Goal: Find specific page/section: Locate a particular part of the current website

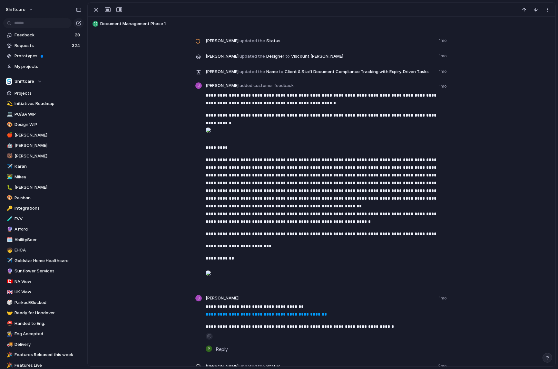
scroll to position [962, 0]
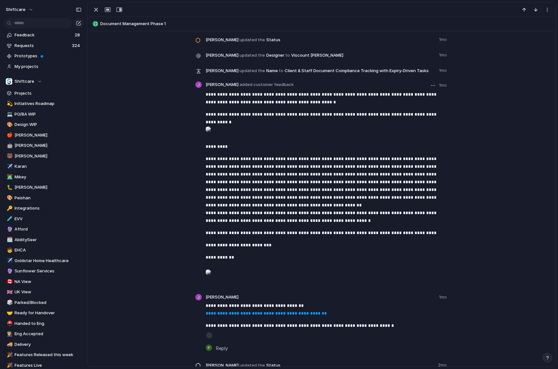
click at [211, 136] on div at bounding box center [208, 129] width 5 height 13
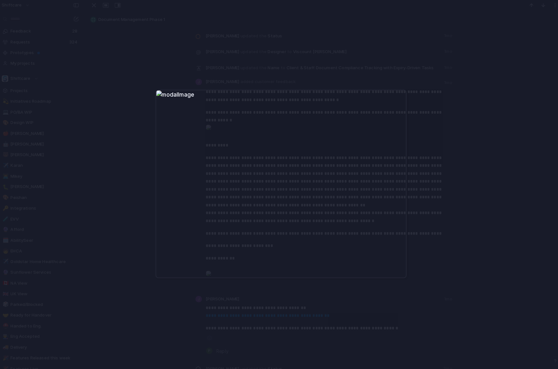
click at [391, 154] on div at bounding box center [278, 184] width 233 height 175
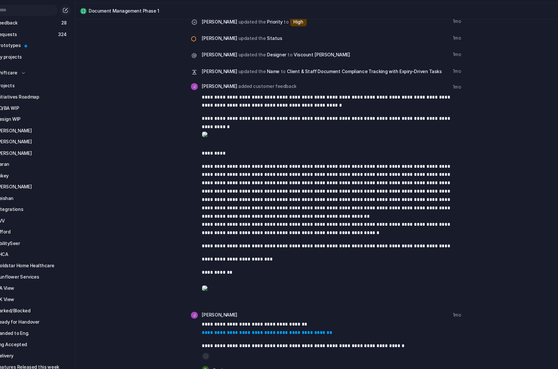
scroll to position [961, 0]
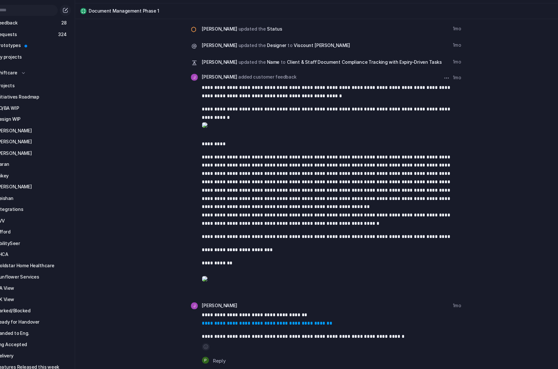
click at [211, 136] on div at bounding box center [208, 129] width 5 height 13
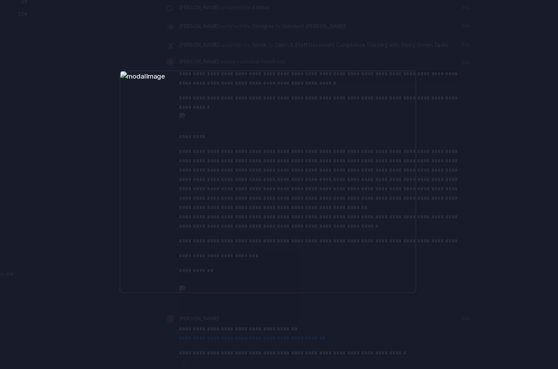
click at [446, 192] on div at bounding box center [279, 184] width 558 height 369
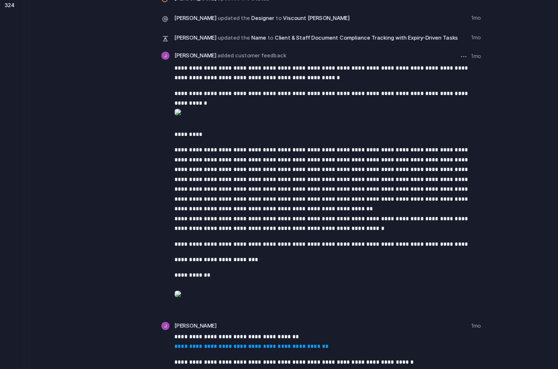
scroll to position [1072, 0]
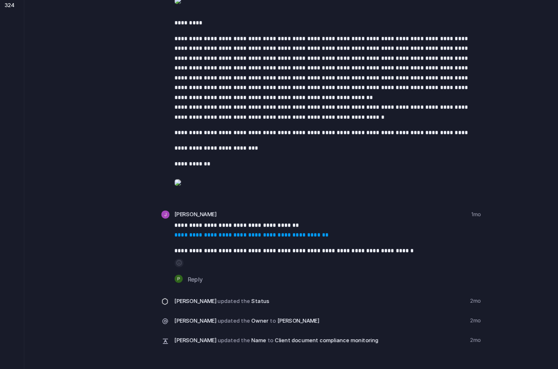
click at [211, 192] on div at bounding box center [208, 185] width 5 height 13
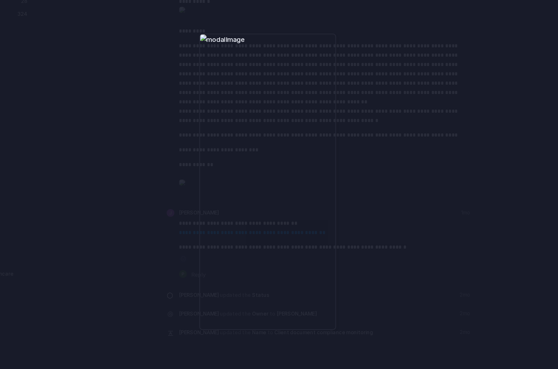
click at [391, 186] on div at bounding box center [279, 184] width 558 height 369
